Goal: Information Seeking & Learning: Learn about a topic

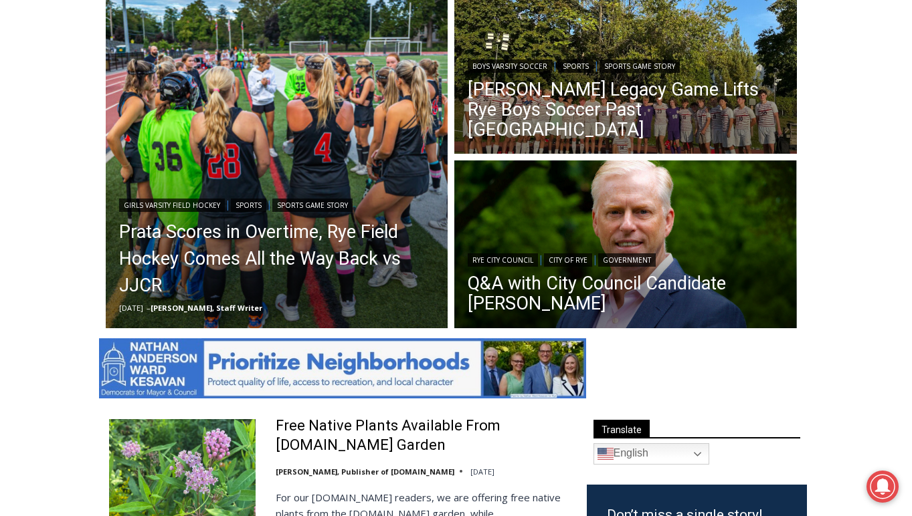
scroll to position [388, 0]
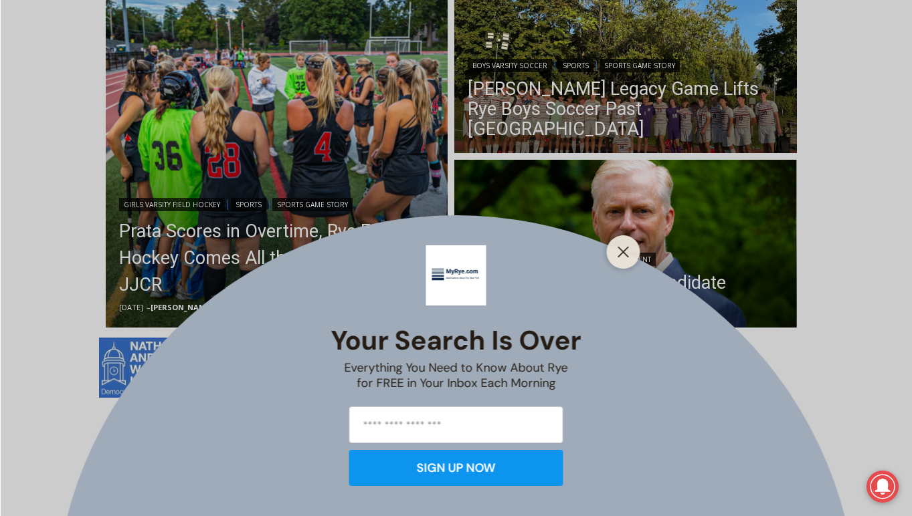
click at [629, 240] on div at bounding box center [623, 251] width 33 height 33
click at [625, 252] on icon "Close" at bounding box center [623, 252] width 12 height 12
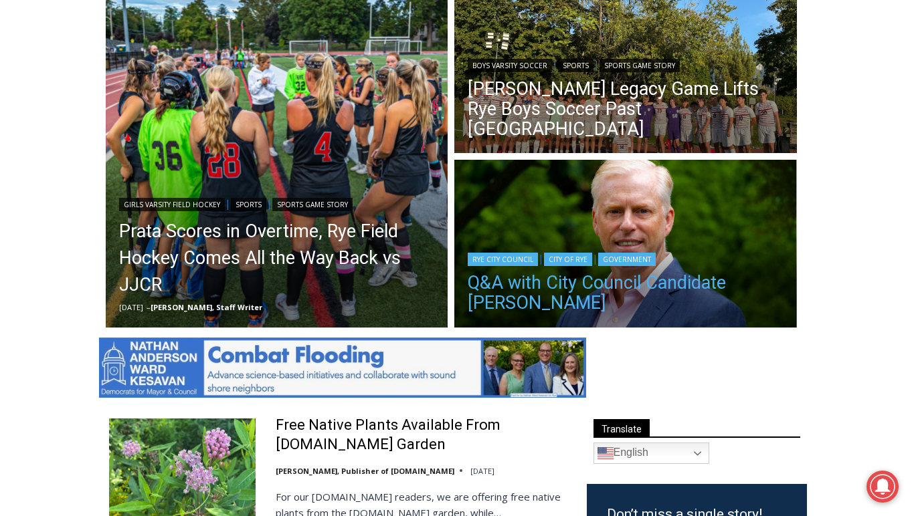
click at [587, 281] on link "Q&A with City Council Candidate [PERSON_NAME]" at bounding box center [626, 293] width 316 height 40
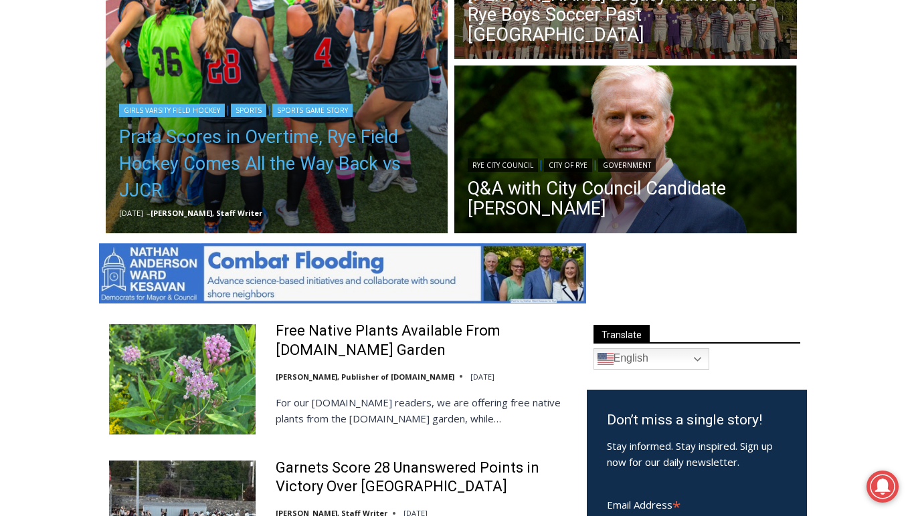
scroll to position [483, 0]
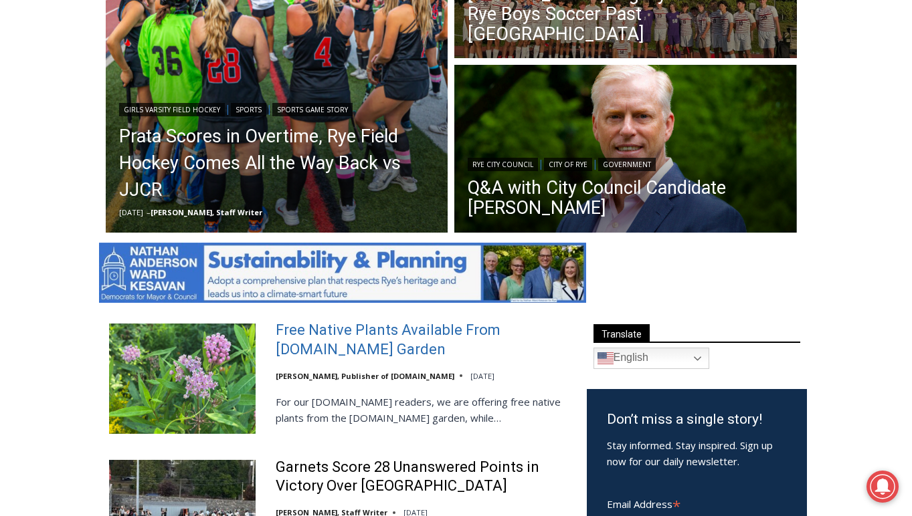
click at [330, 341] on link "Free Native Plants Available From [DOMAIN_NAME] Garden" at bounding box center [423, 340] width 294 height 38
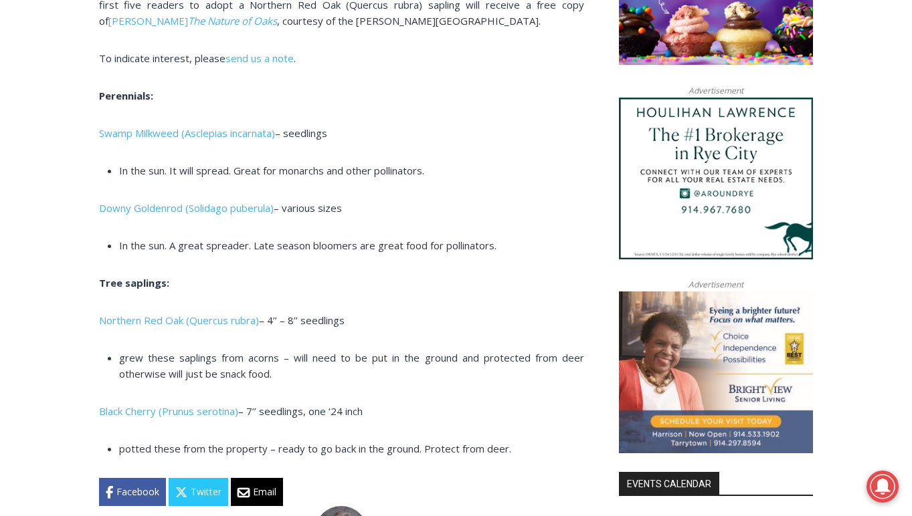
scroll to position [1180, 0]
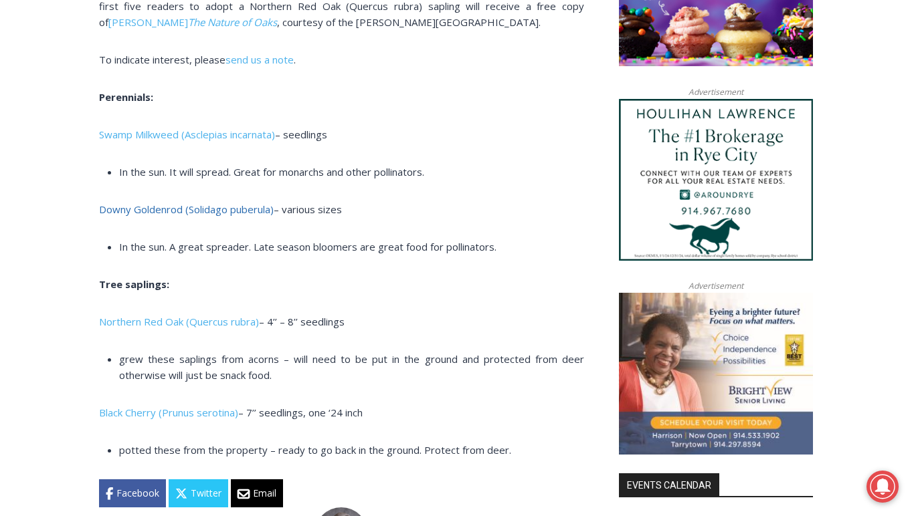
click at [233, 207] on link "Downy Goldenrod (Solidago puberula)" at bounding box center [186, 209] width 175 height 13
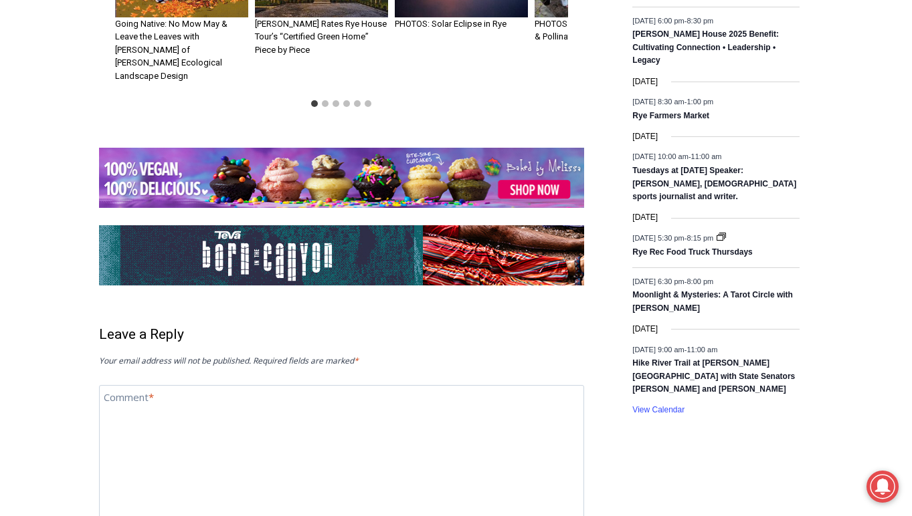
scroll to position [2135, 0]
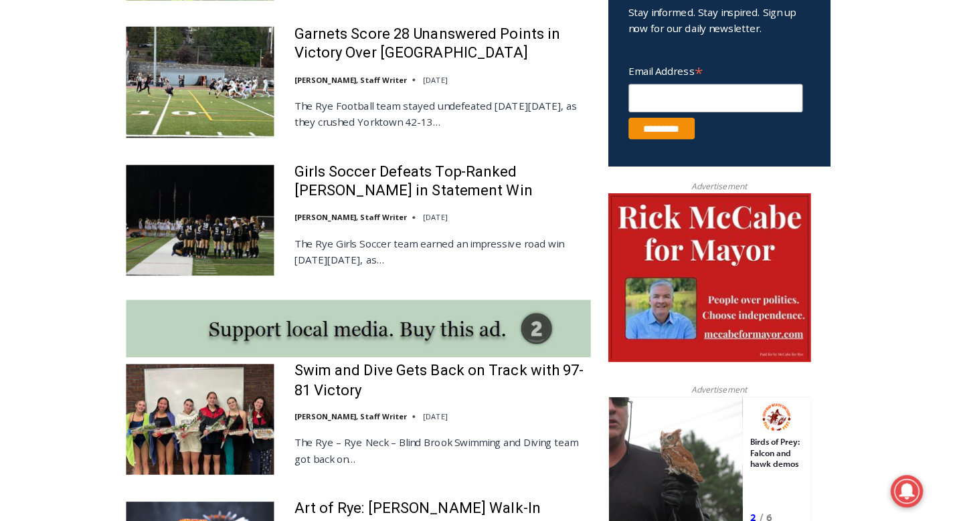
scroll to position [844, 0]
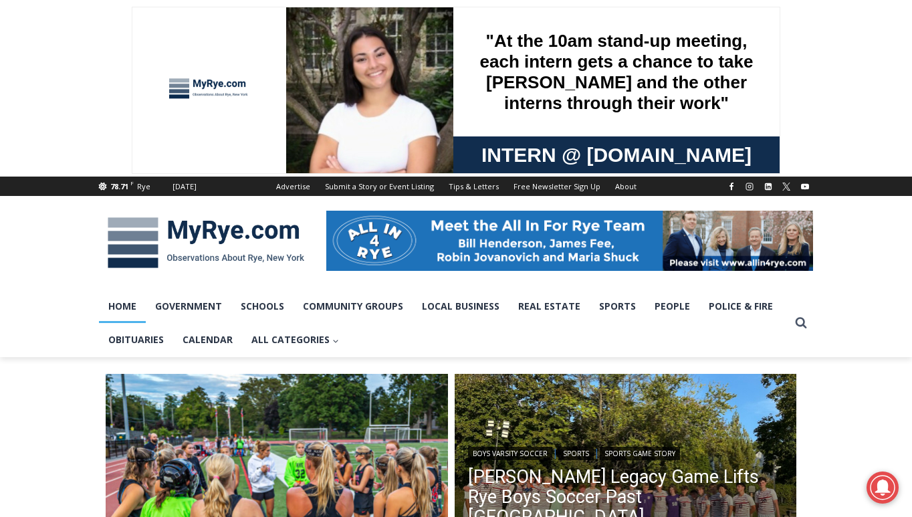
scroll to position [0, 0]
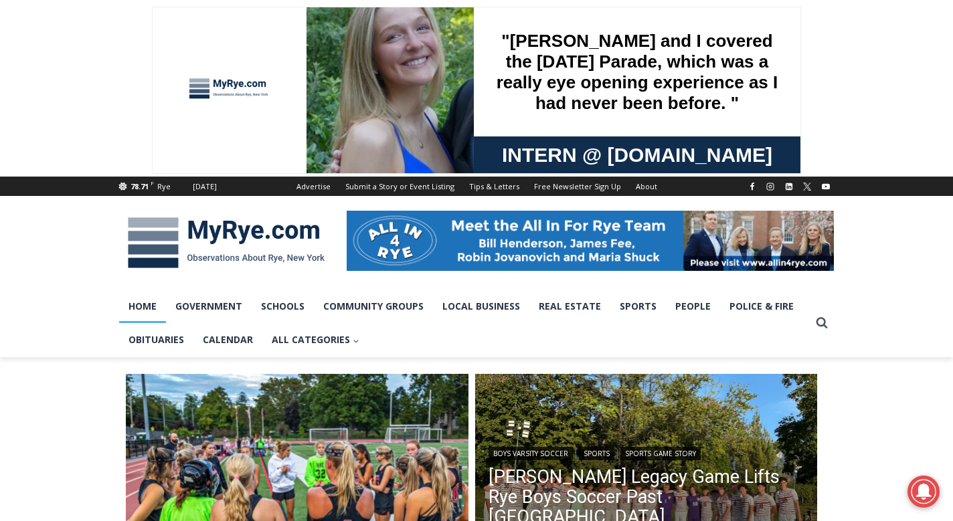
click at [891, 58] on span at bounding box center [476, 88] width 953 height 177
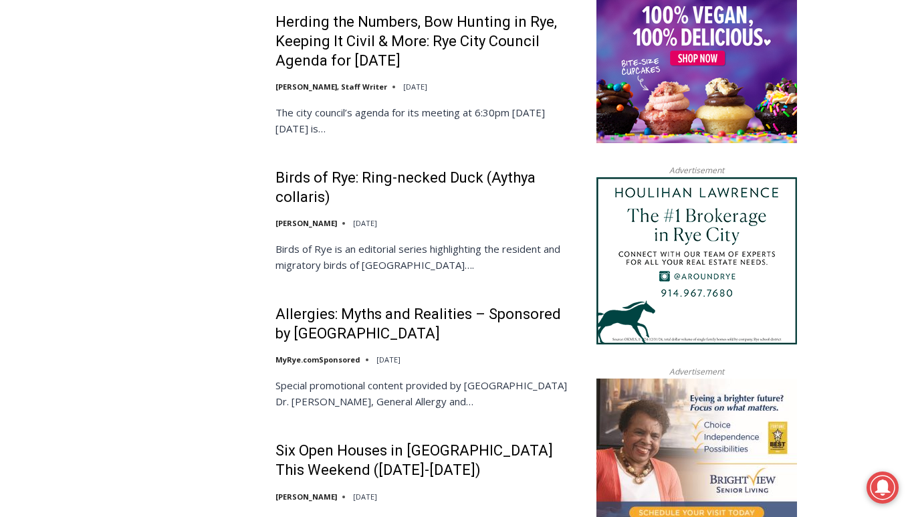
scroll to position [1537, 0]
